Goal: Task Accomplishment & Management: Complete application form

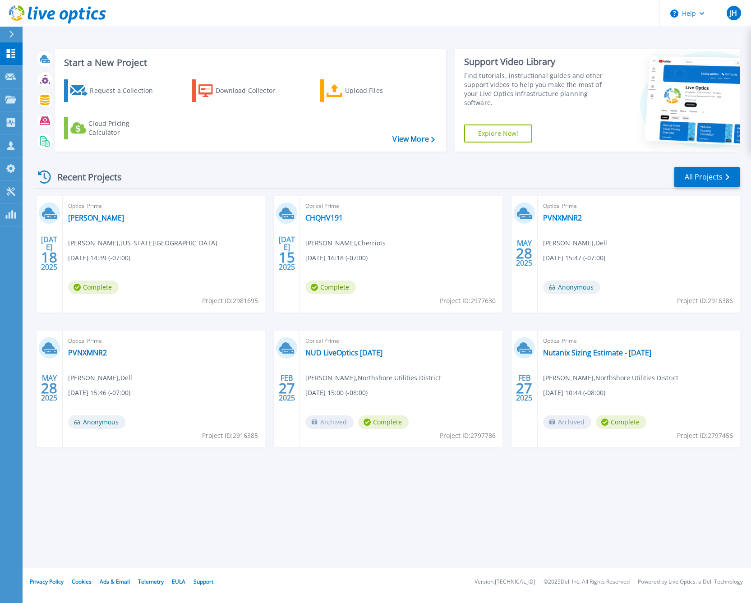
click at [199, 168] on div "Recent Projects All Projects" at bounding box center [387, 177] width 705 height 23
click at [116, 98] on div "Request a Collection" at bounding box center [126, 91] width 72 height 18
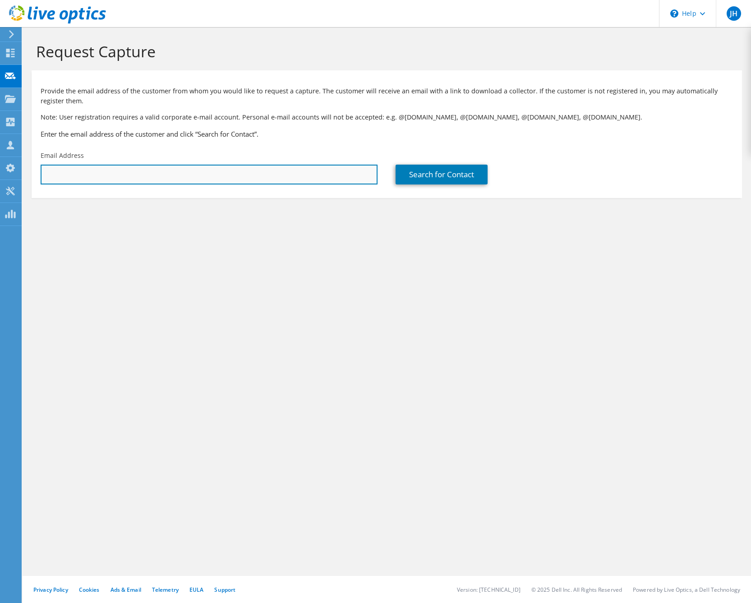
click at [247, 183] on input "text" at bounding box center [209, 175] width 337 height 20
paste input "[URL][DOMAIN_NAME]"
type input "[URL][DOMAIN_NAME]"
paste input "[PERSON_NAME][EMAIL_ADDRESS][PERSON_NAME][DOMAIN_NAME]"
type input "[PERSON_NAME][EMAIL_ADDRESS][PERSON_NAME][DOMAIN_NAME]"
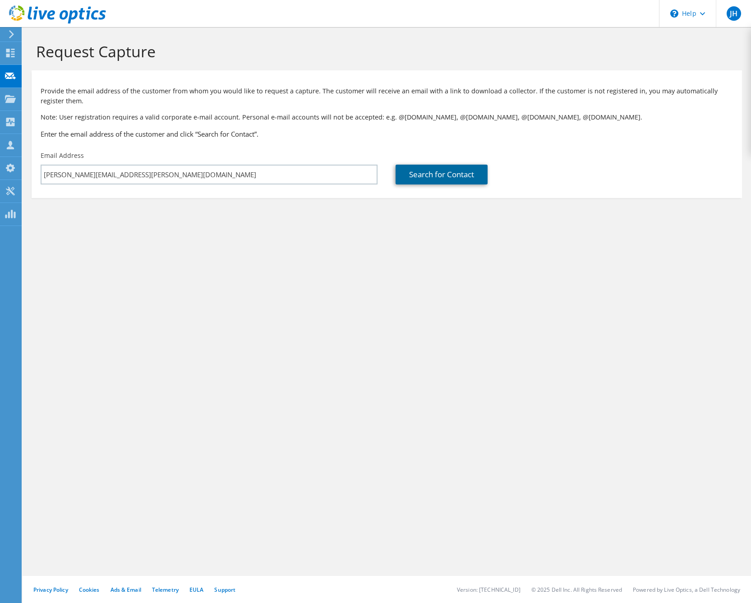
click at [442, 171] on link "Search for Contact" at bounding box center [441, 175] width 92 height 20
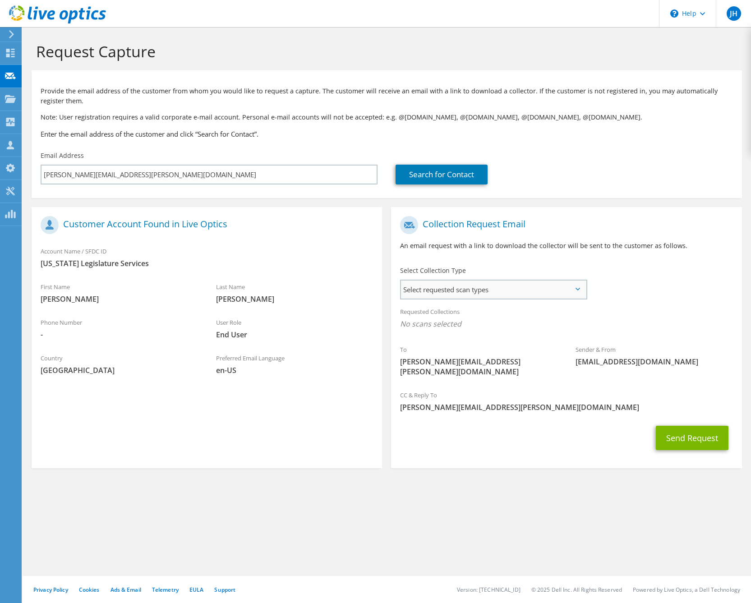
click at [512, 286] on span "Select requested scan types" at bounding box center [493, 289] width 184 height 18
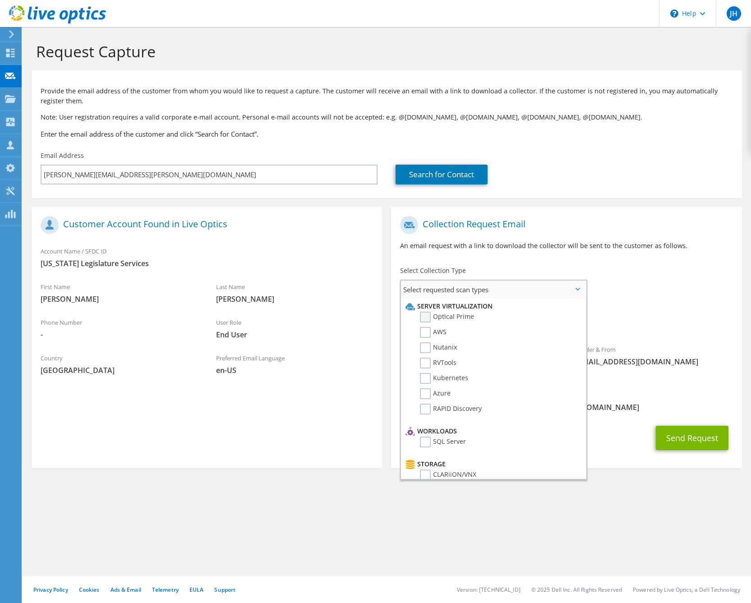
click at [447, 319] on label "Optical Prime" at bounding box center [447, 317] width 54 height 11
click at [0, 0] on input "Optical Prime" at bounding box center [0, 0] width 0 height 0
click at [668, 291] on div "To [PERSON_NAME][EMAIL_ADDRESS][PERSON_NAME][DOMAIN_NAME] Sender & From [EMAIL_…" at bounding box center [566, 299] width 350 height 177
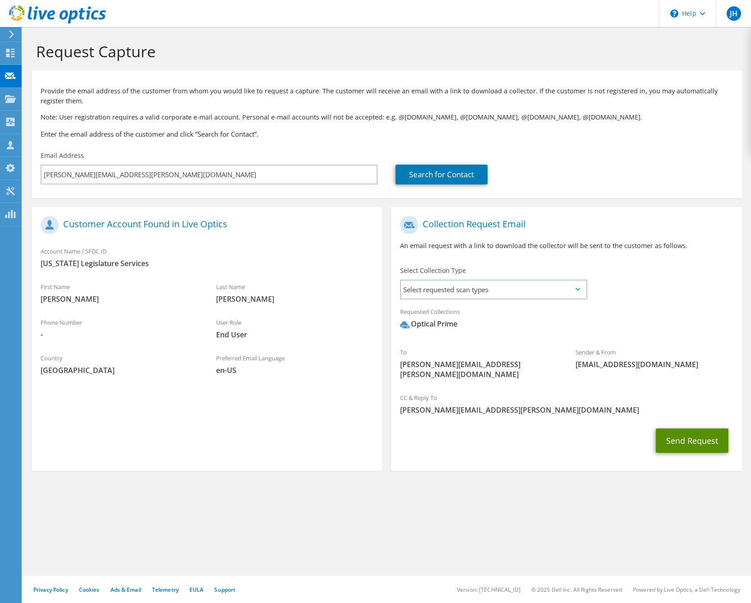
click at [690, 428] on button "Send Request" at bounding box center [692, 440] width 73 height 24
